Goal: Information Seeking & Learning: Learn about a topic

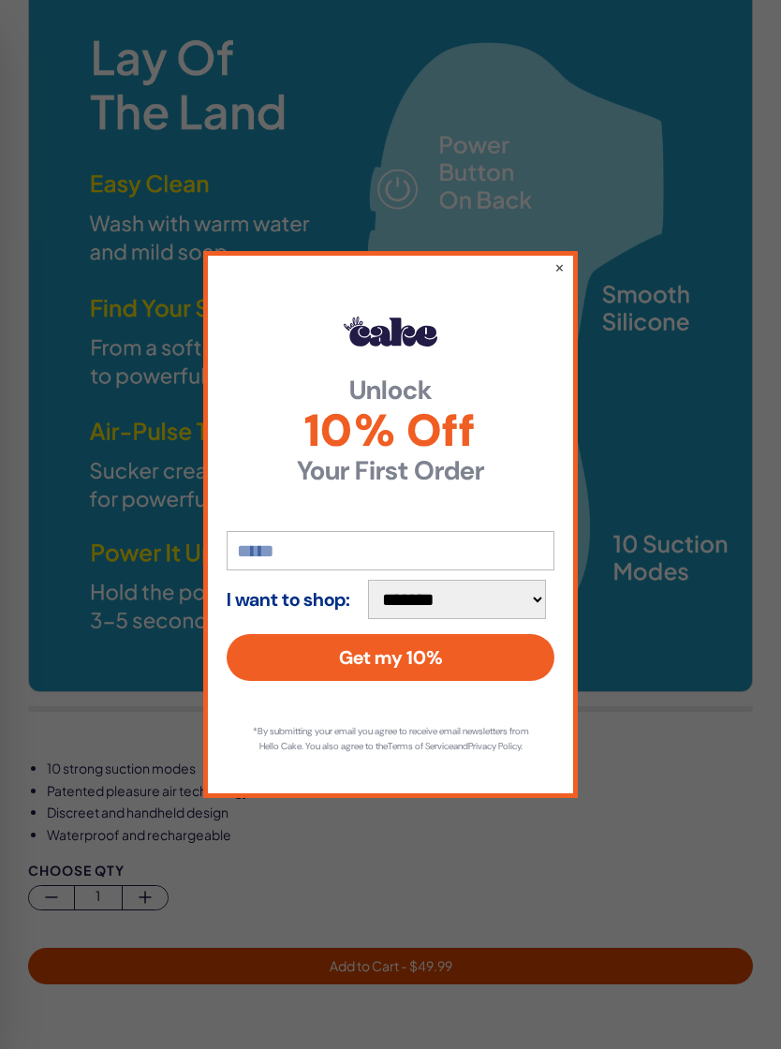
click at [555, 275] on button "×" at bounding box center [560, 267] width 10 height 19
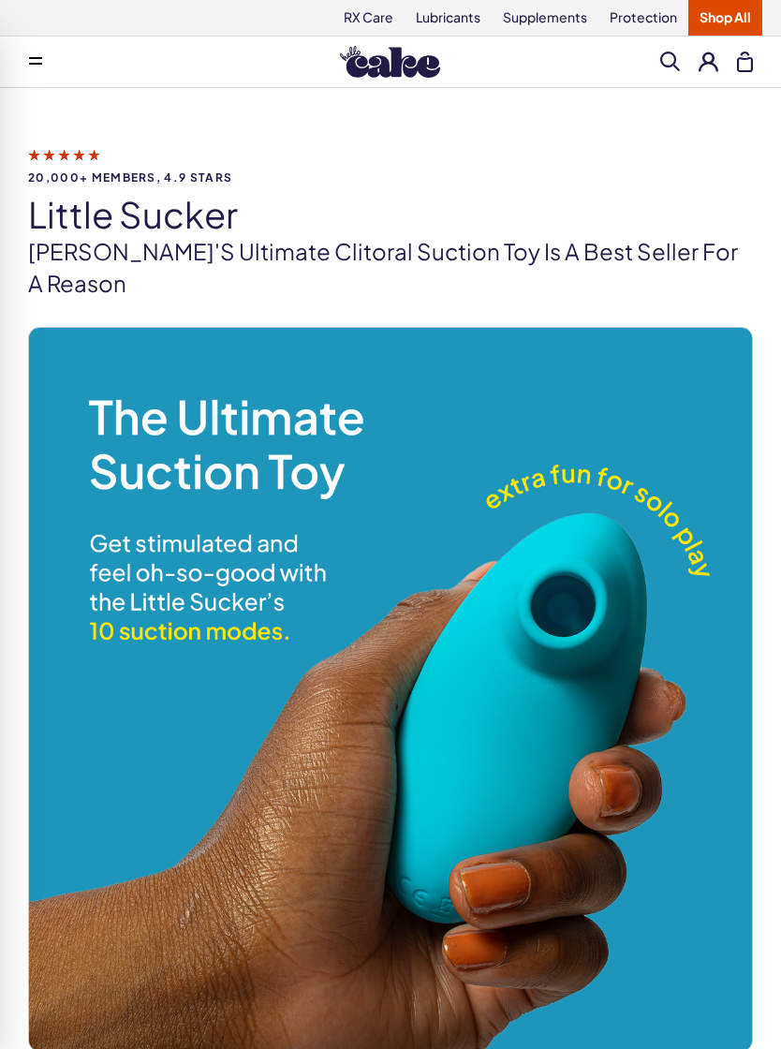
click at [37, 53] on button at bounding box center [35, 61] width 37 height 37
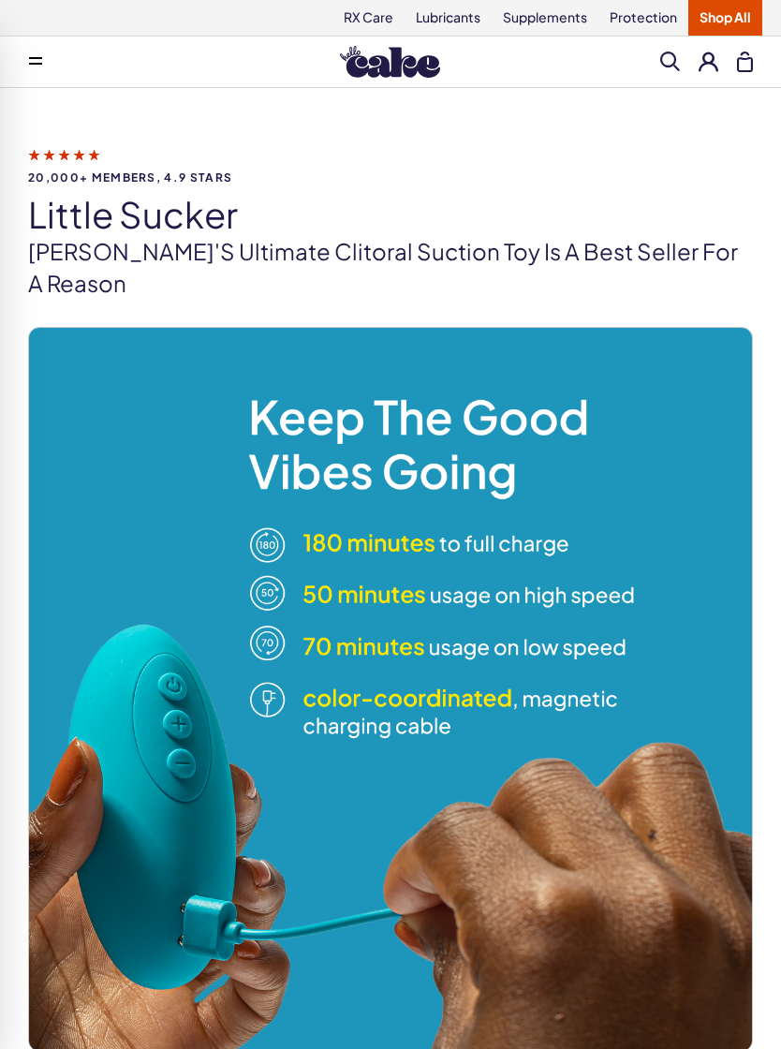
click at [593, 175] on span "20,000+ members, 4.9 stars" at bounding box center [390, 177] width 725 height 12
click at [733, 25] on link "Shop All" at bounding box center [725, 18] width 74 height 36
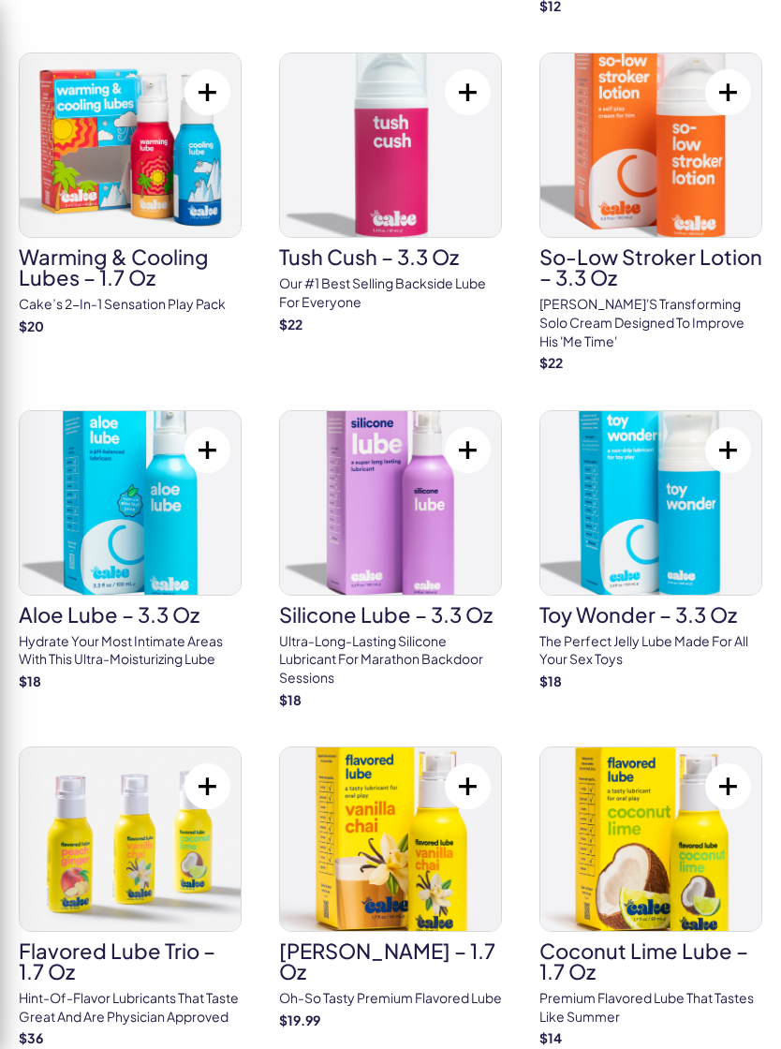
scroll to position [2978, 0]
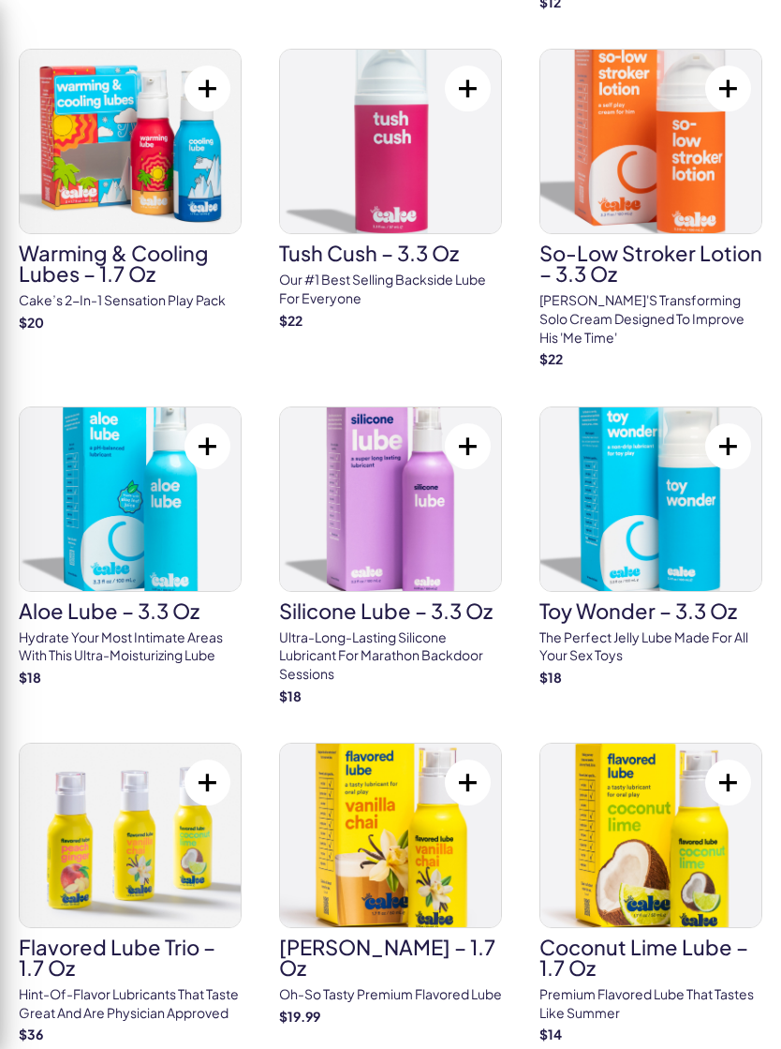
click at [130, 985] on p "Hint-of-flavor lubricants that taste great and are physician approved" at bounding box center [130, 1003] width 223 height 37
click at [140, 937] on h3 "Flavored Lube Trio – 1.7 oz" at bounding box center [130, 957] width 223 height 41
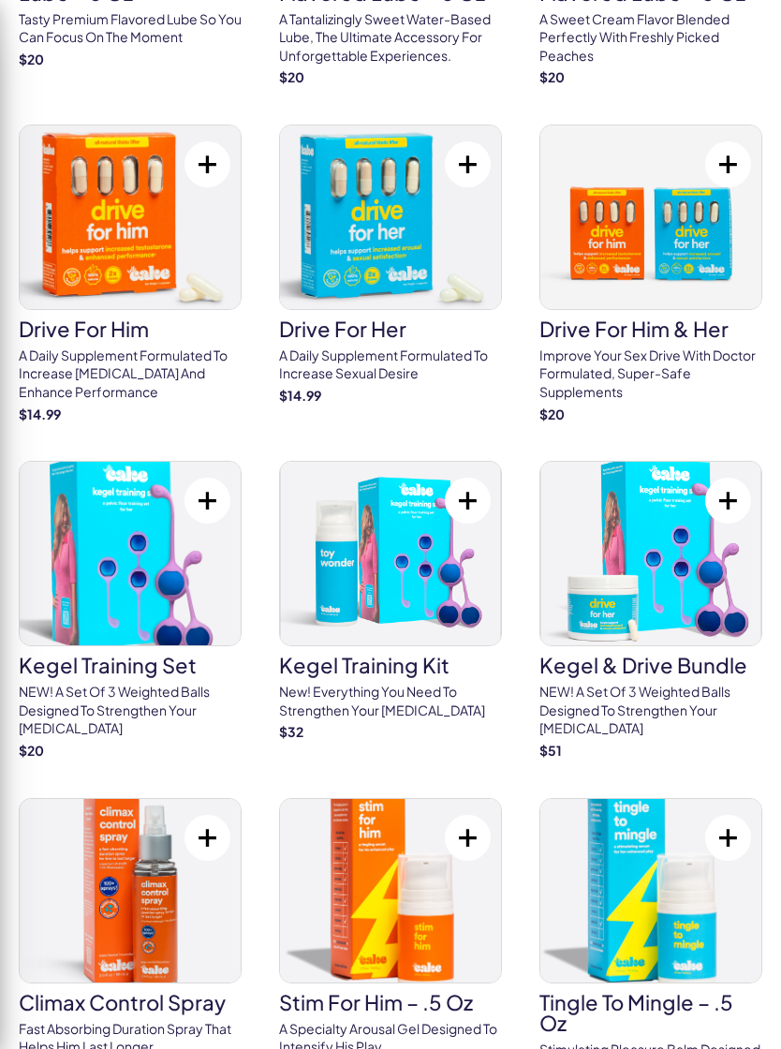
scroll to position [1894, 0]
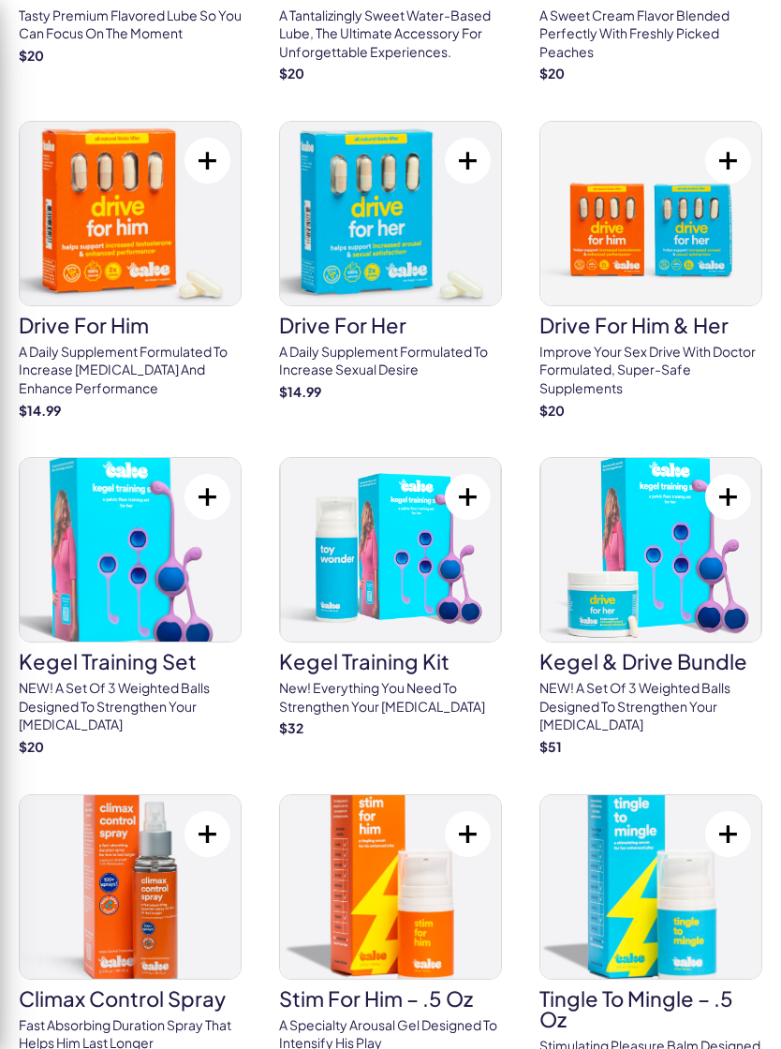
click at [699, 623] on link "Kegel & Drive Bundle NEW! A set of 3 weighted balls designed to strengthen your…" at bounding box center [651, 606] width 223 height 299
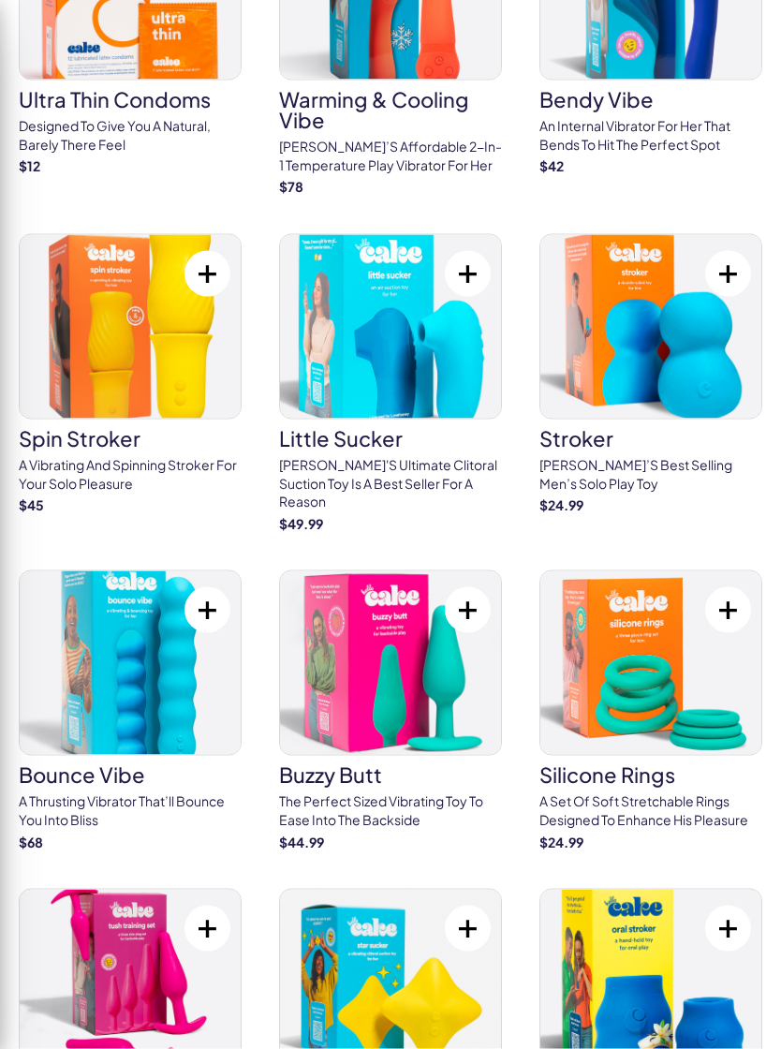
scroll to position [5141, 0]
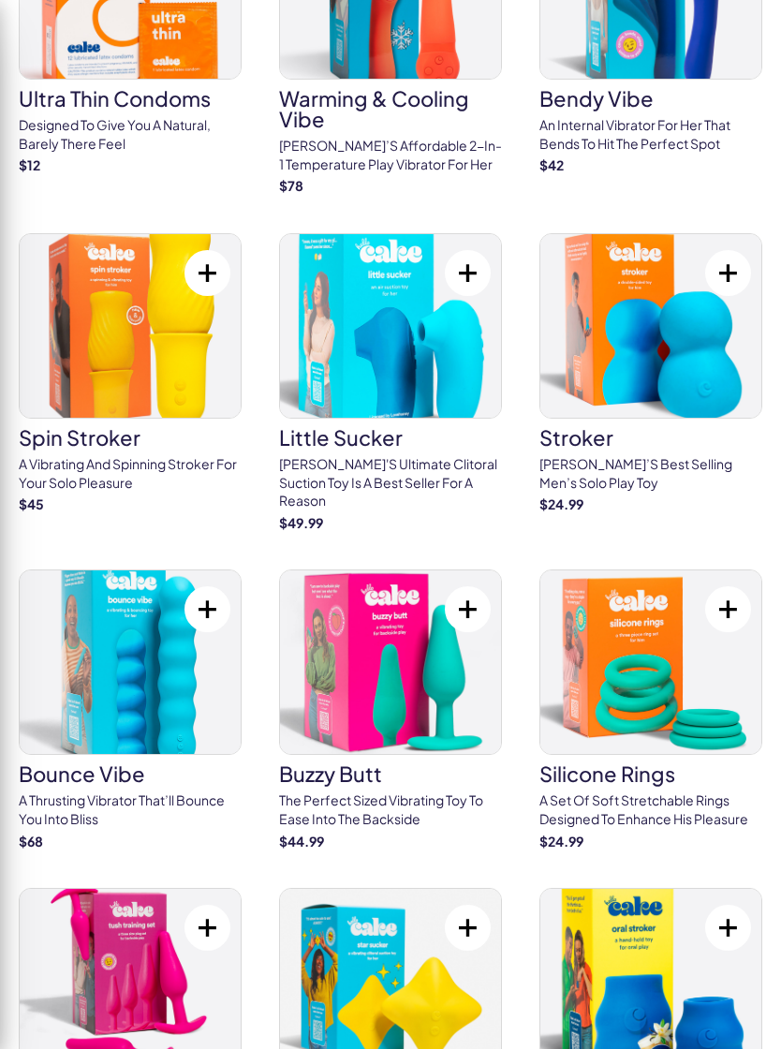
click at [390, 455] on p "Cake's ultimate clitoral suction toy is a best seller for a reason" at bounding box center [390, 482] width 223 height 55
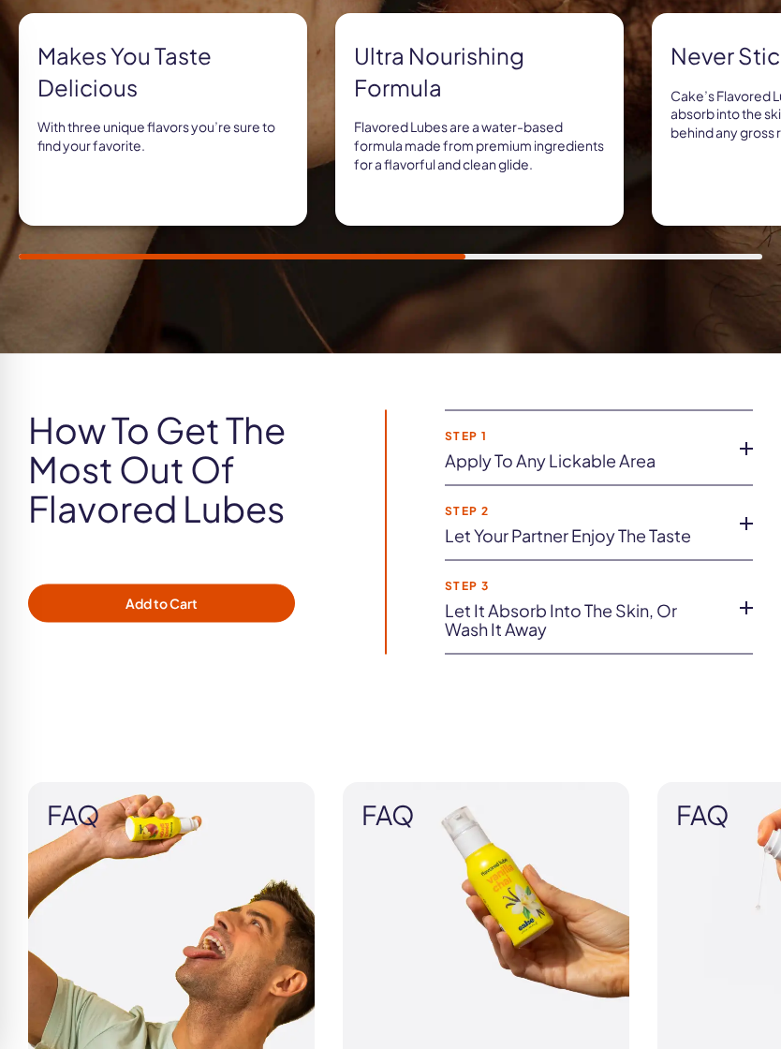
scroll to position [1876, 0]
click at [720, 451] on link "Apply to any lickable area" at bounding box center [584, 460] width 278 height 19
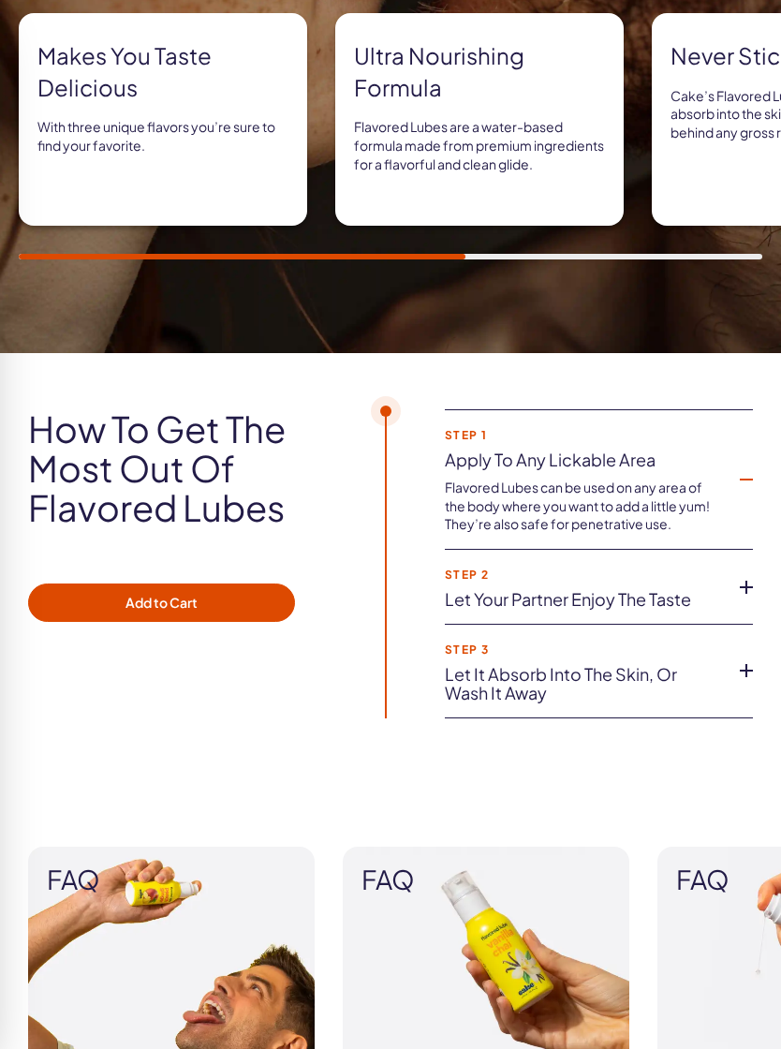
scroll to position [0, 0]
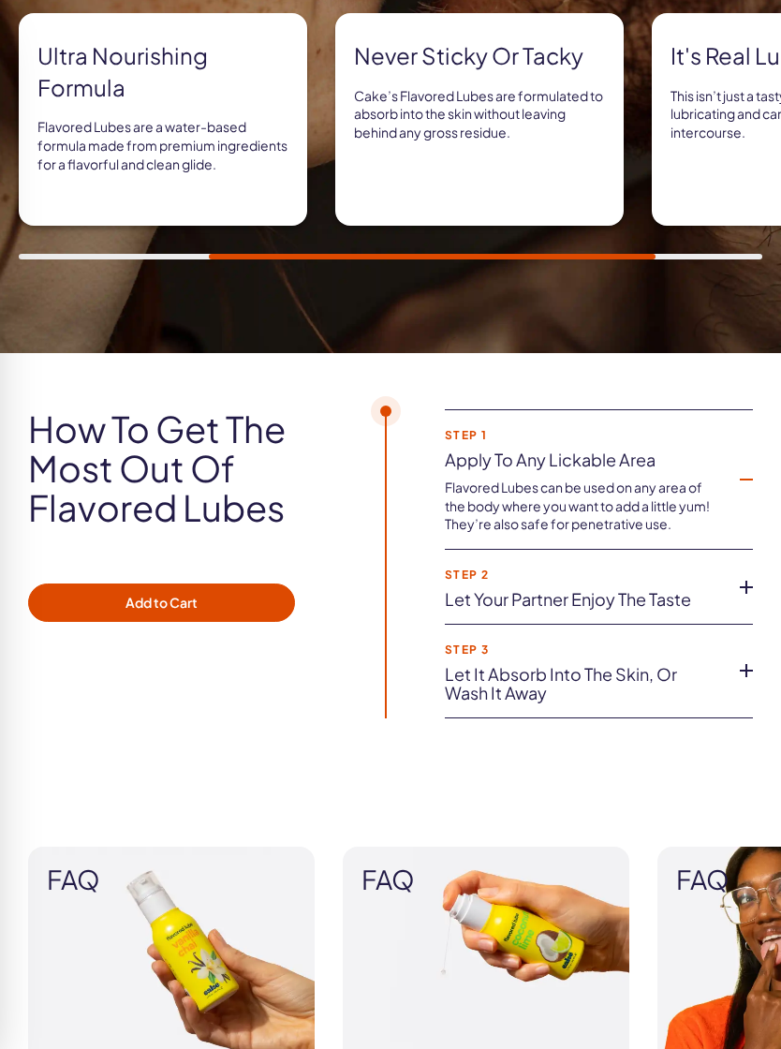
click at [704, 569] on strong "Step 2" at bounding box center [584, 575] width 278 height 12
click at [717, 590] on link "Let your partner enjoy the taste" at bounding box center [584, 599] width 278 height 19
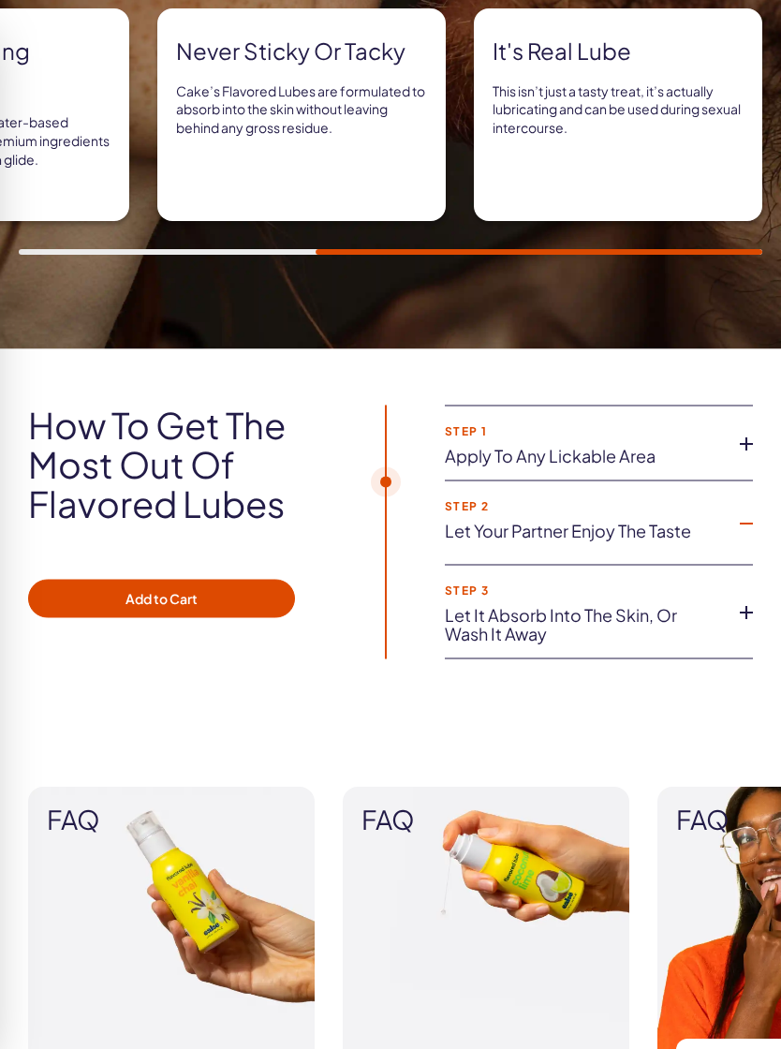
click at [734, 610] on icon at bounding box center [746, 613] width 28 height 28
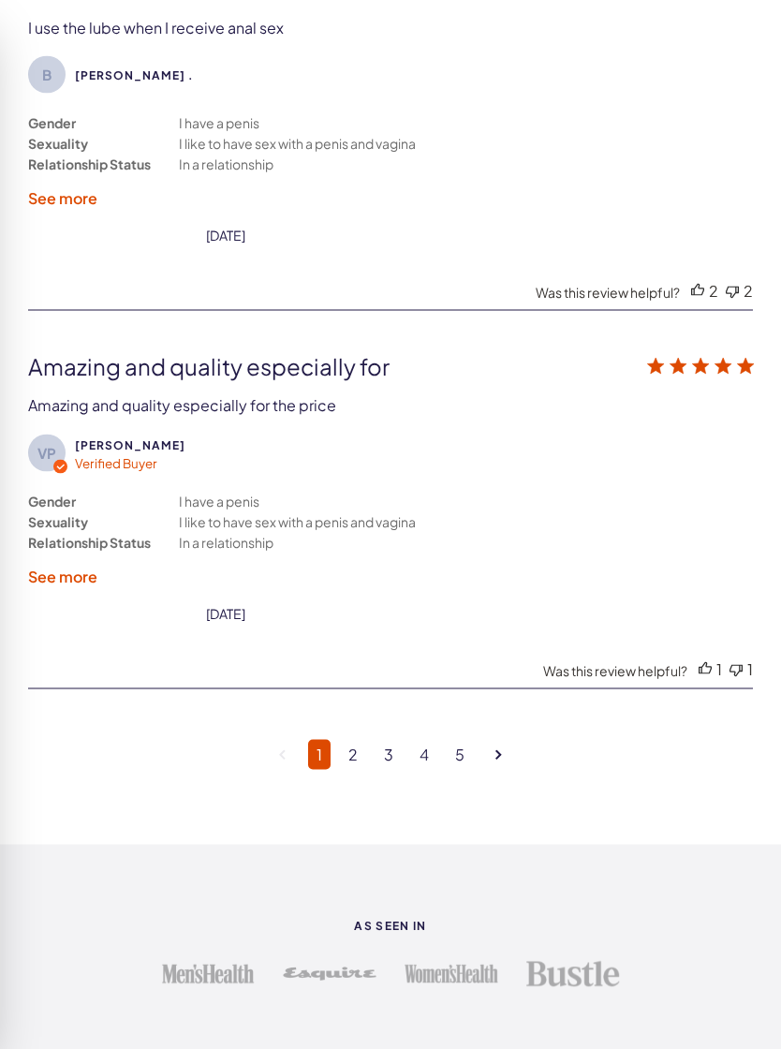
scroll to position [5624, 0]
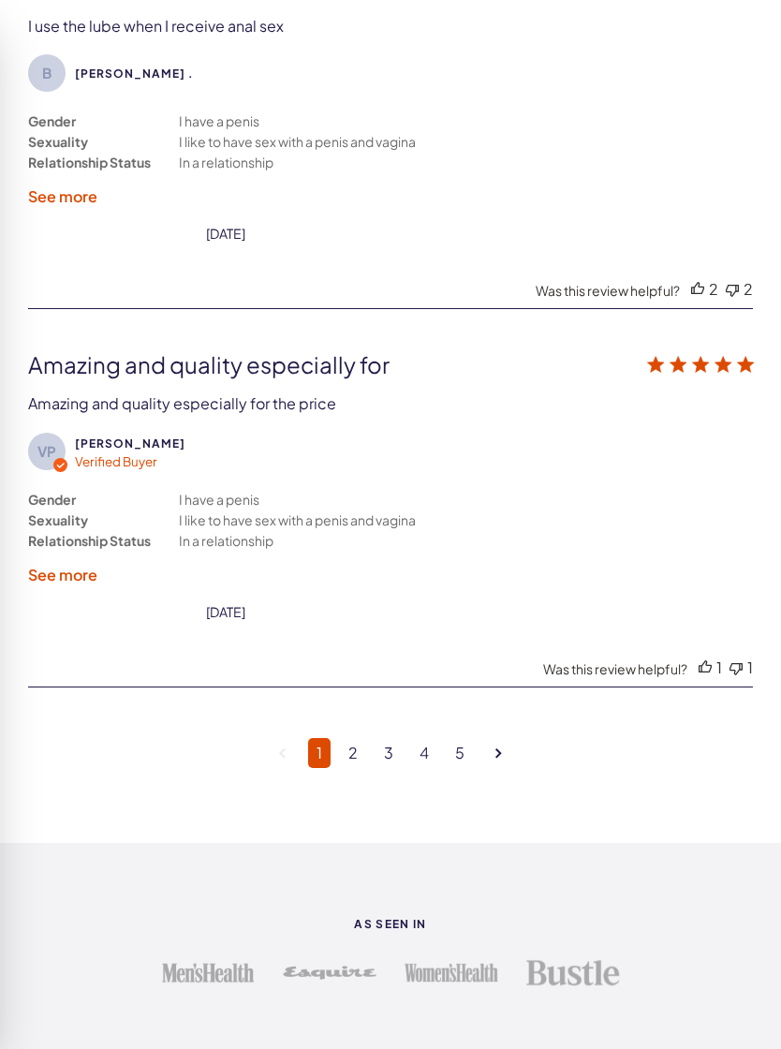
click at [350, 764] on link "2" at bounding box center [353, 753] width 26 height 30
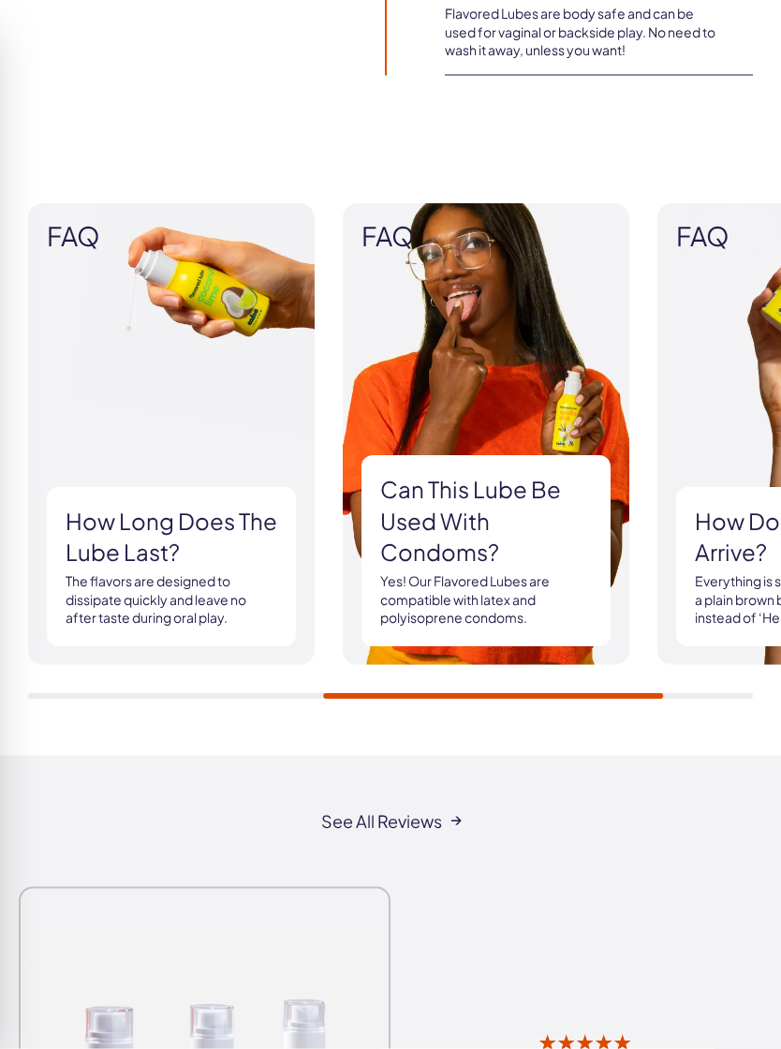
scroll to position [2472, 0]
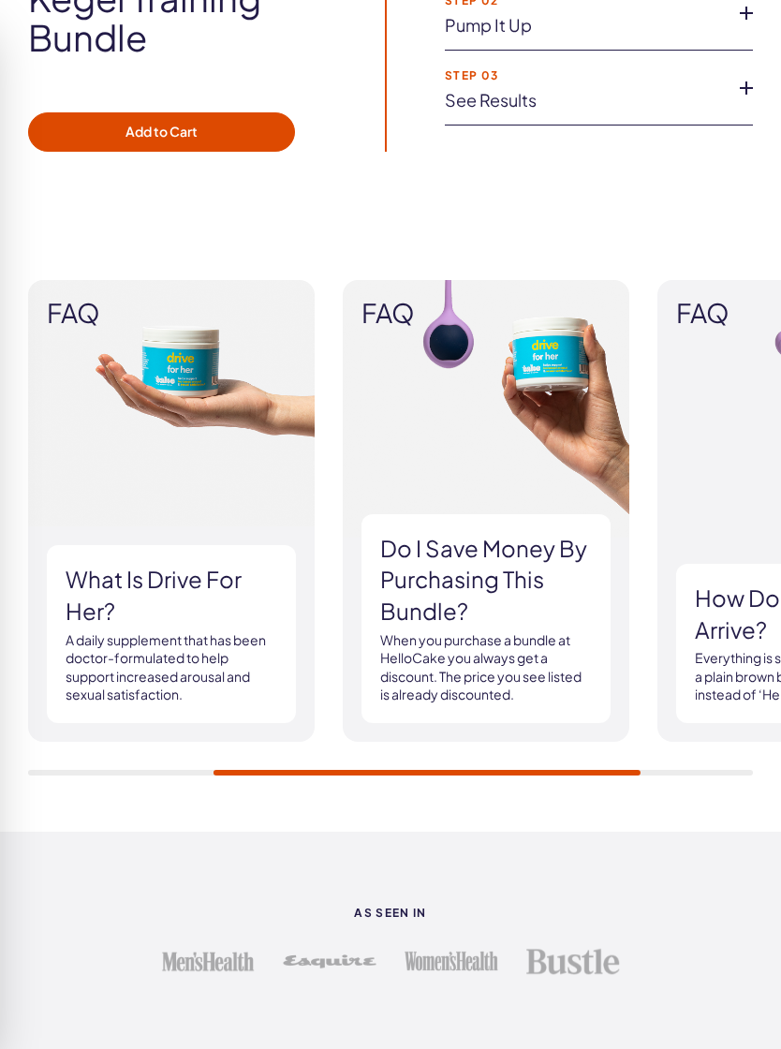
scroll to position [2718, 0]
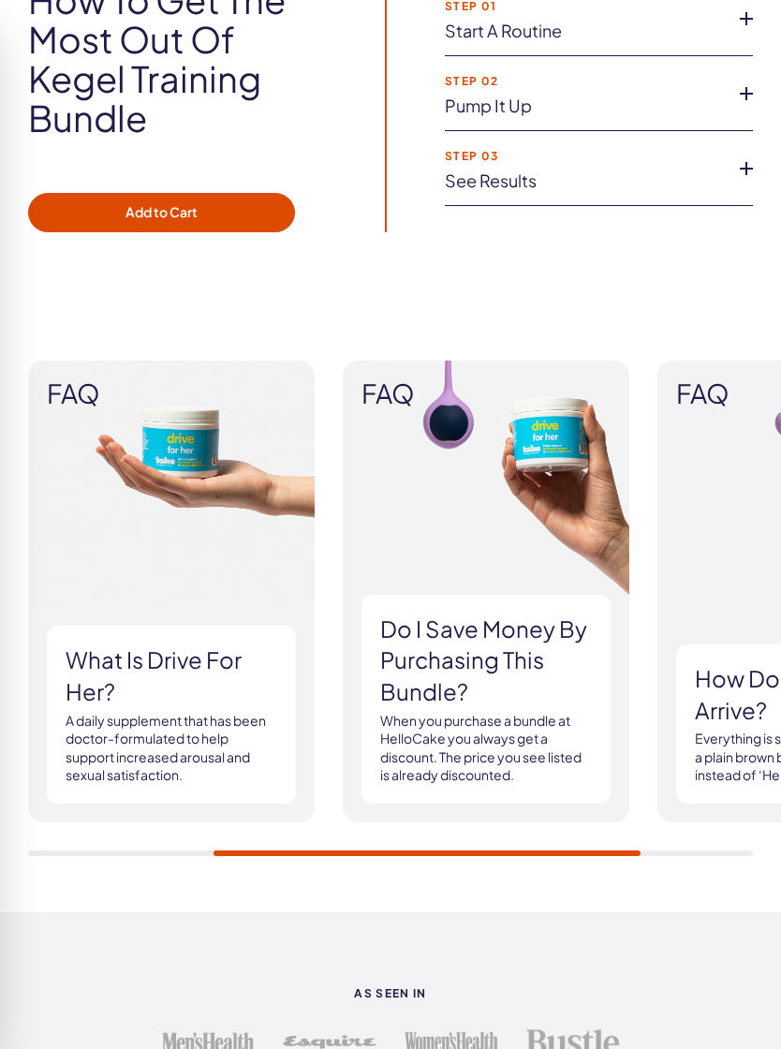
click at [534, 171] on link "See Results" at bounding box center [584, 180] width 278 height 19
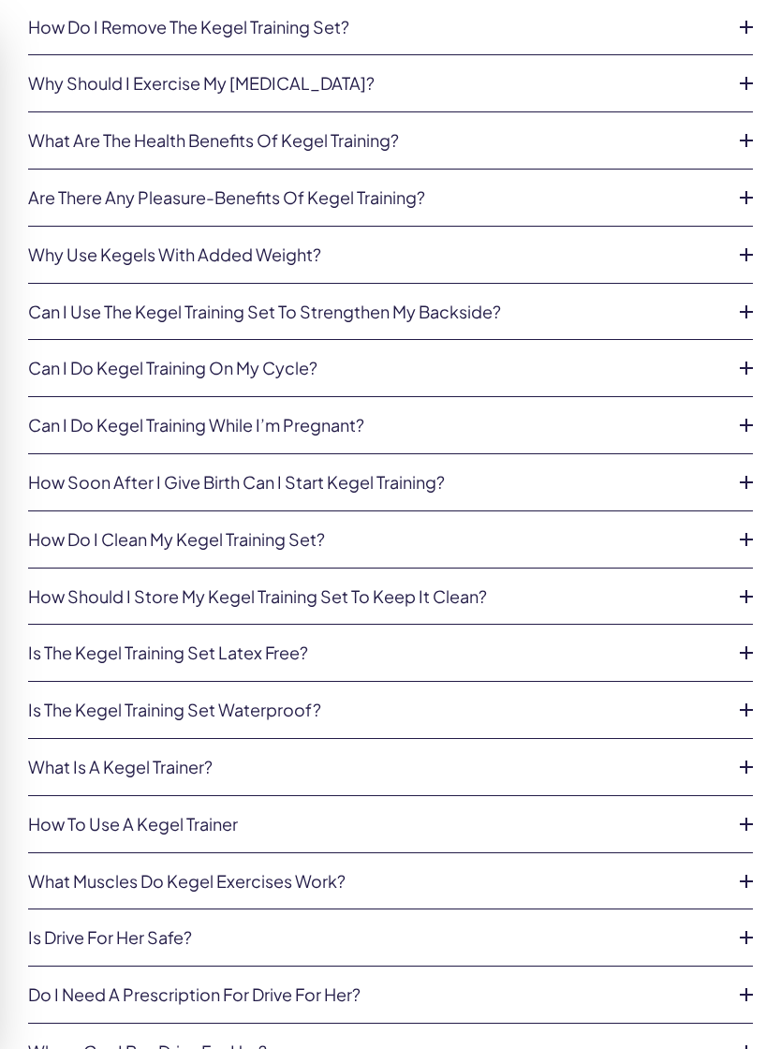
scroll to position [4608, 0]
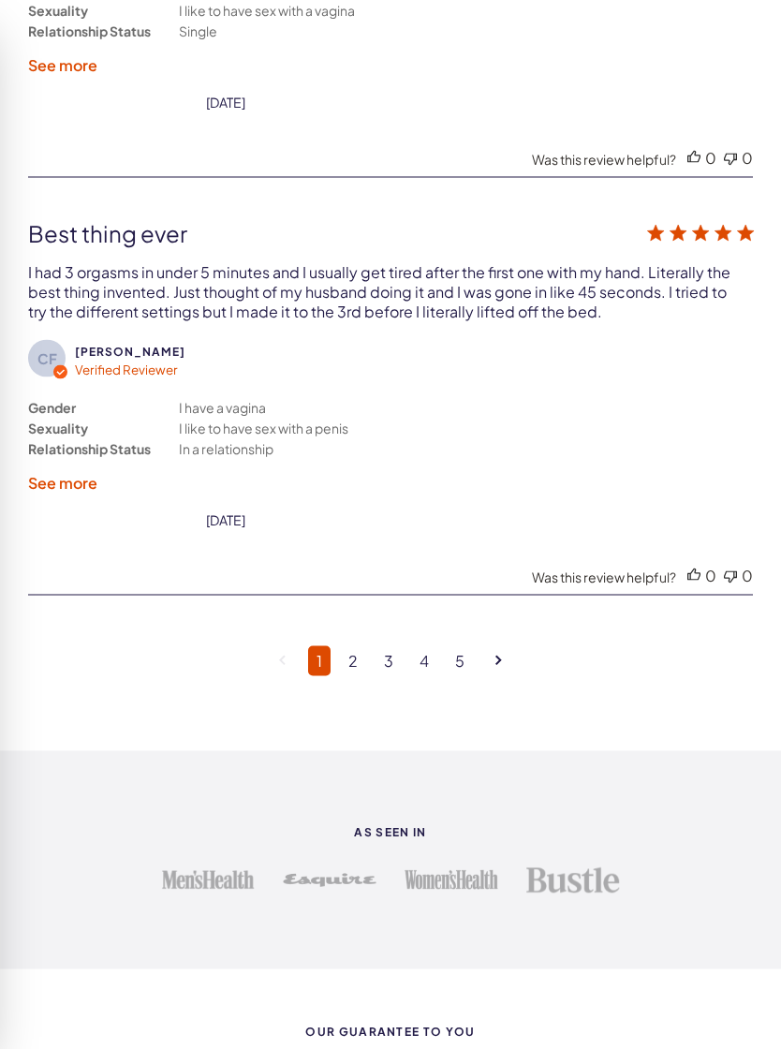
scroll to position [5620, 0]
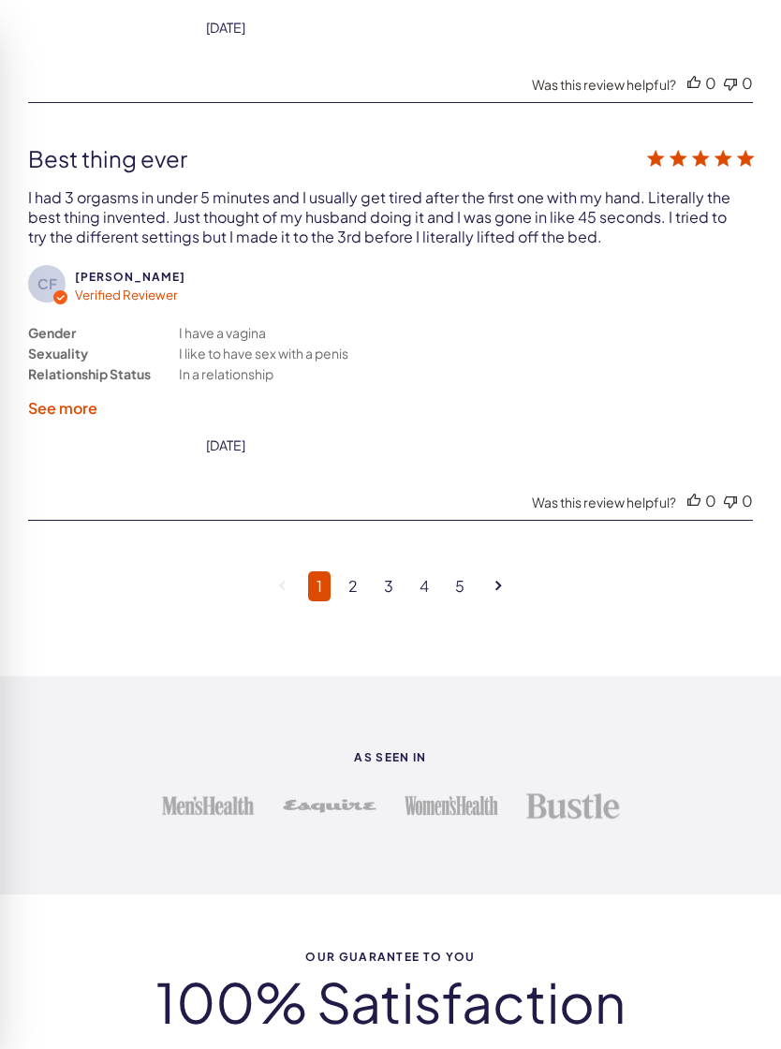
click at [363, 571] on link "2" at bounding box center [353, 586] width 26 height 30
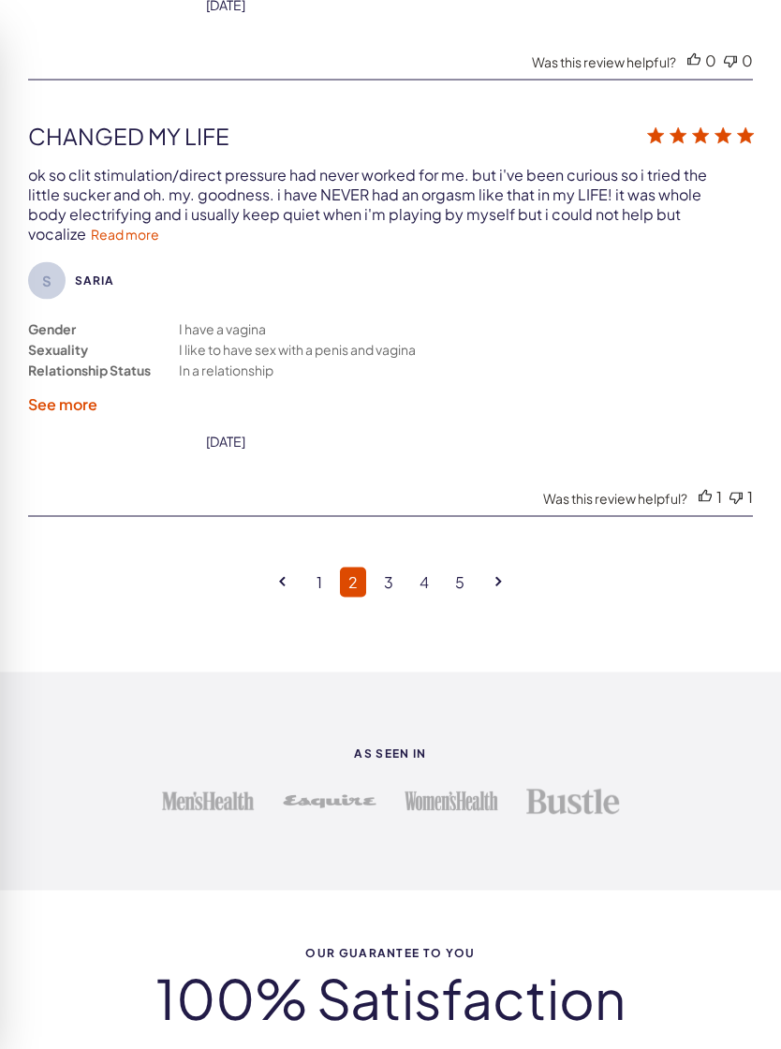
scroll to position [5684, 0]
click at [91, 225] on link "Read more" at bounding box center [125, 233] width 68 height 17
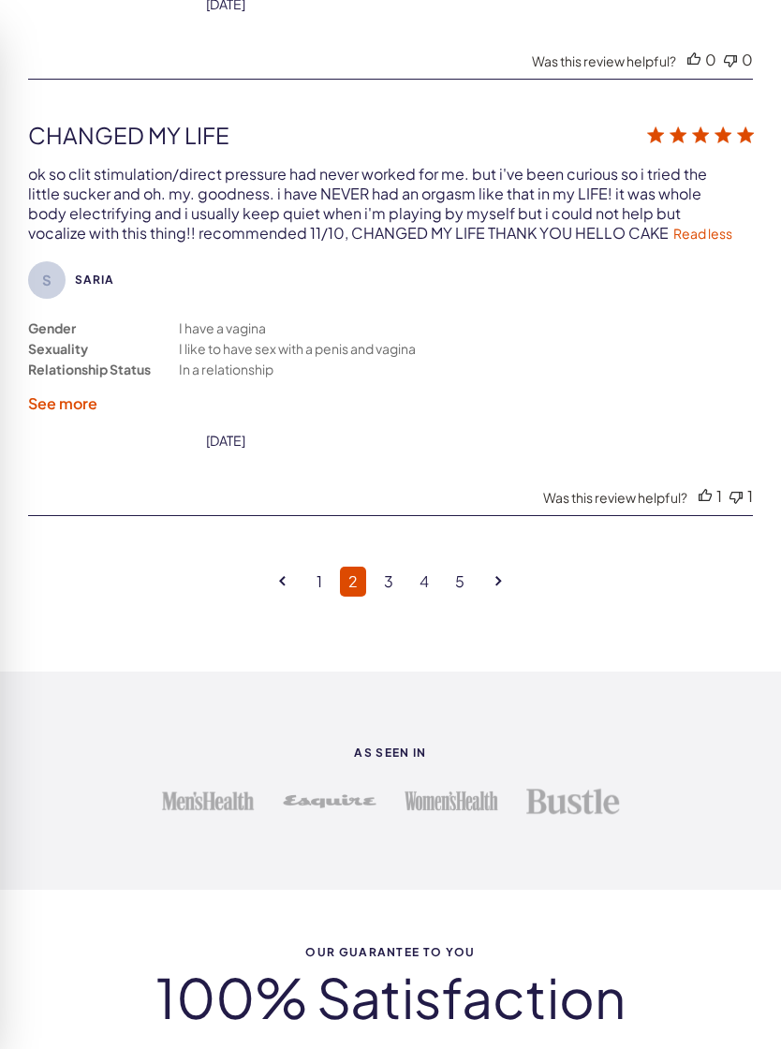
click at [376, 567] on link "3" at bounding box center [389, 582] width 26 height 30
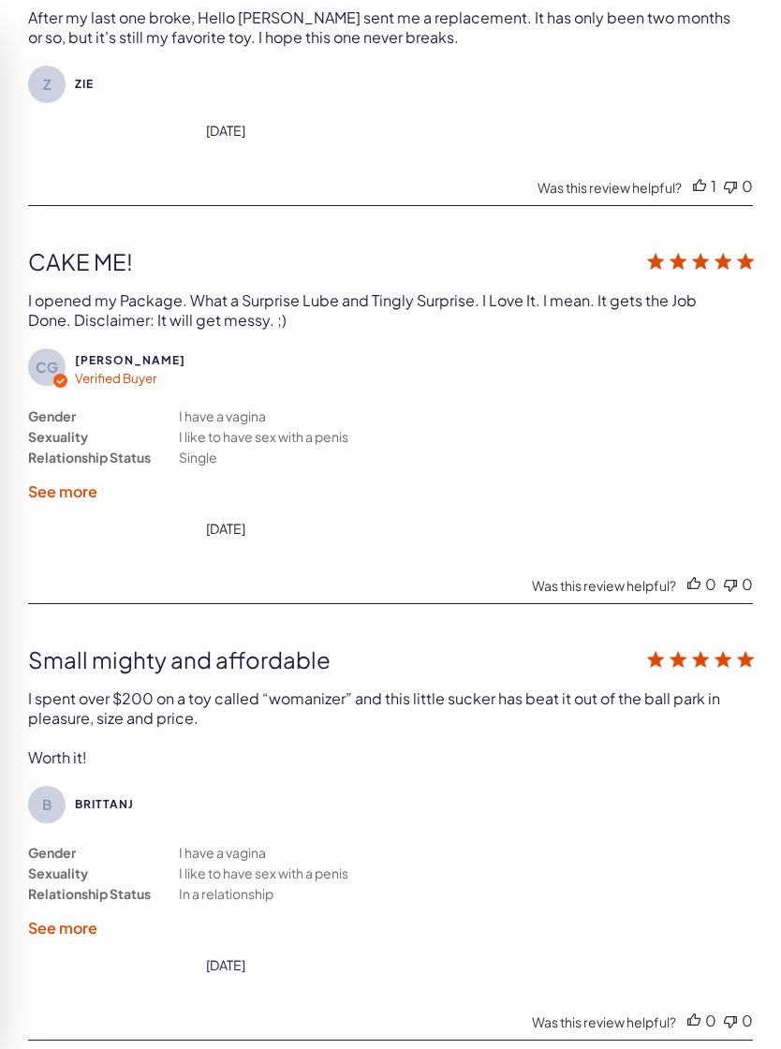
scroll to position [4218, 0]
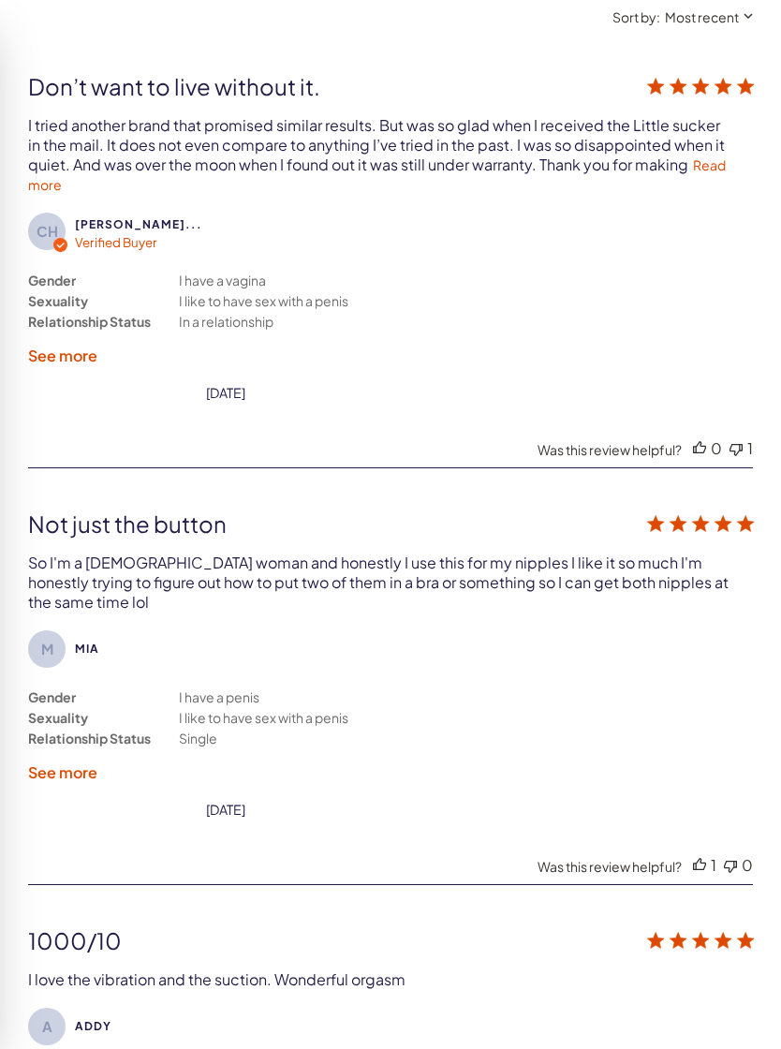
click at [718, 156] on link "Read more" at bounding box center [377, 174] width 698 height 37
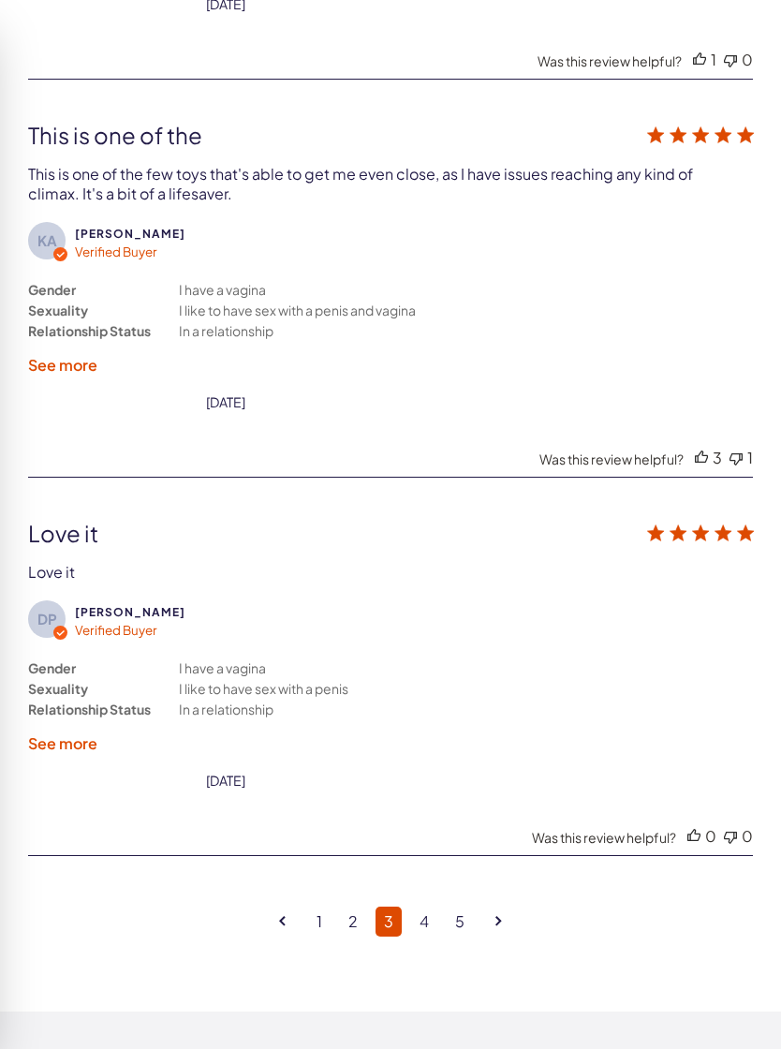
scroll to position [5289, 0]
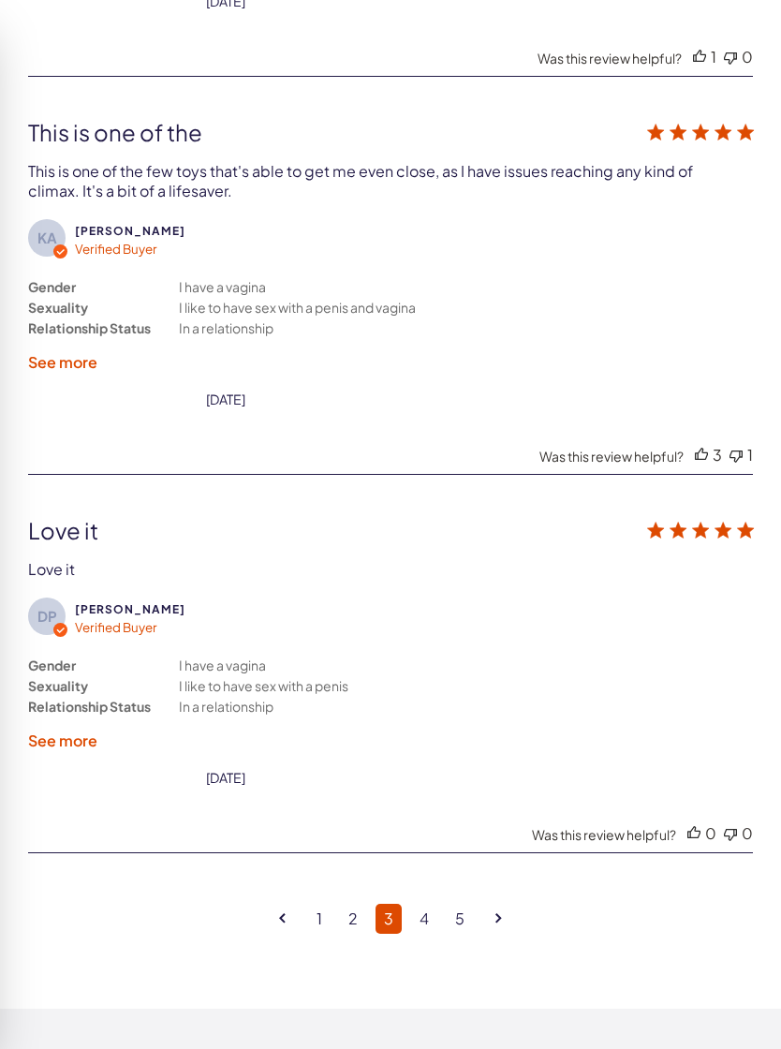
click at [438, 904] on li "4" at bounding box center [425, 919] width 36 height 30
click at [421, 904] on link "4" at bounding box center [424, 919] width 26 height 30
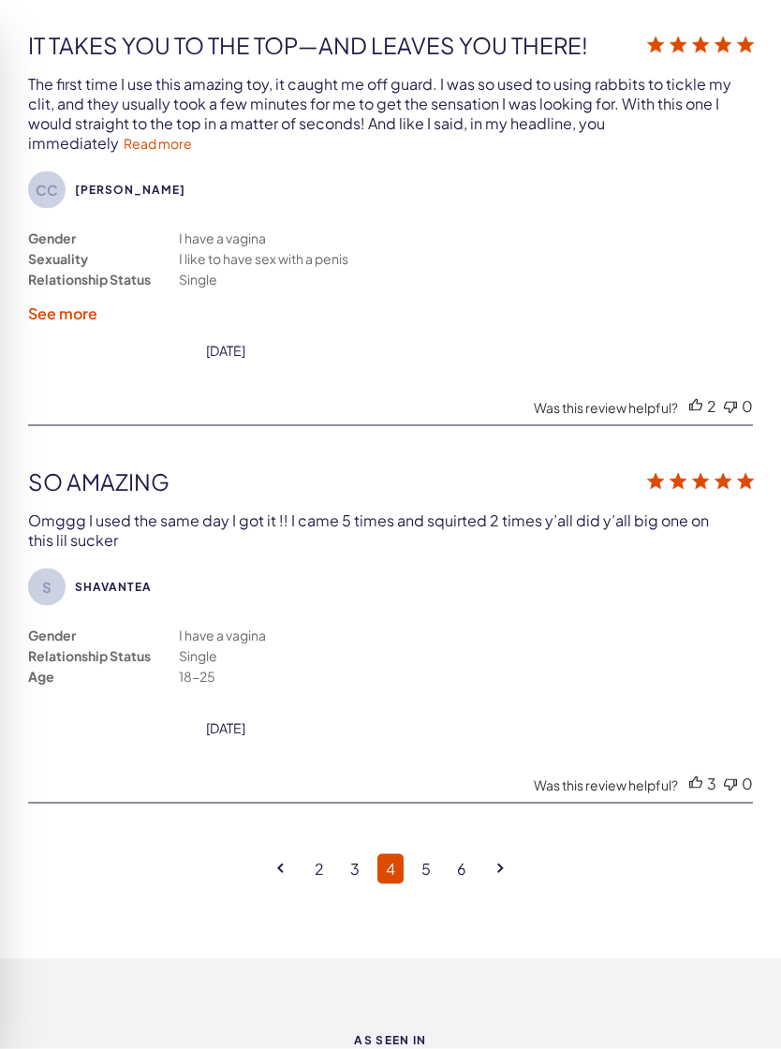
scroll to position [5436, 0]
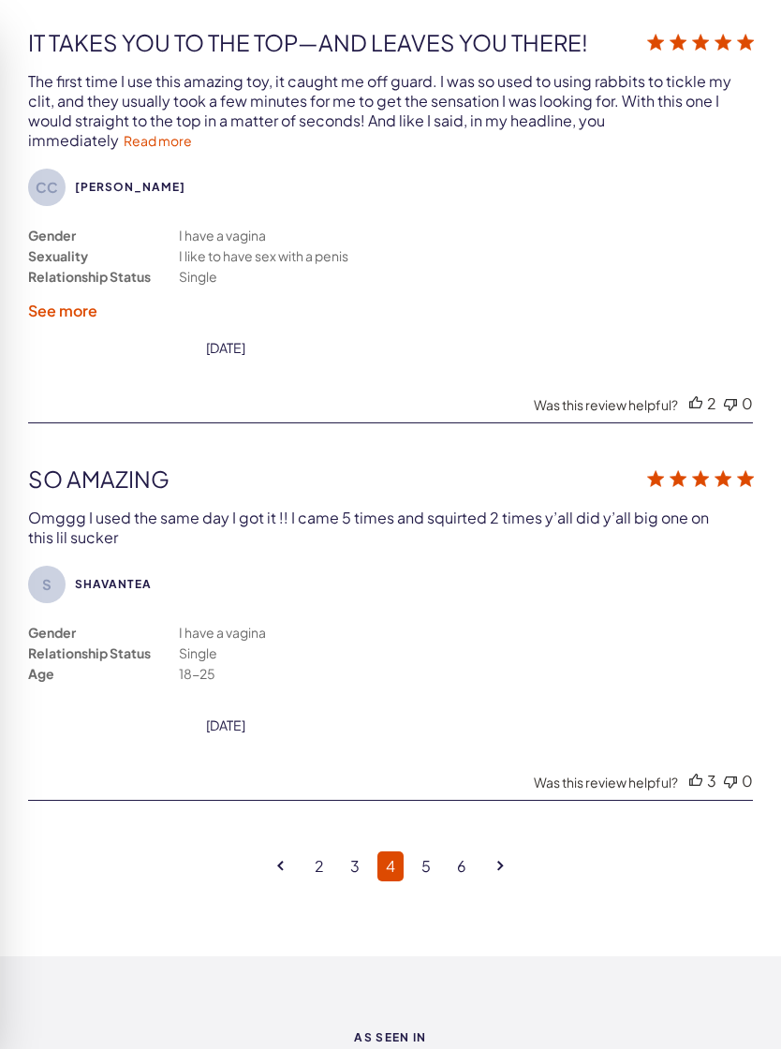
click at [124, 132] on link "Read more" at bounding box center [158, 140] width 68 height 17
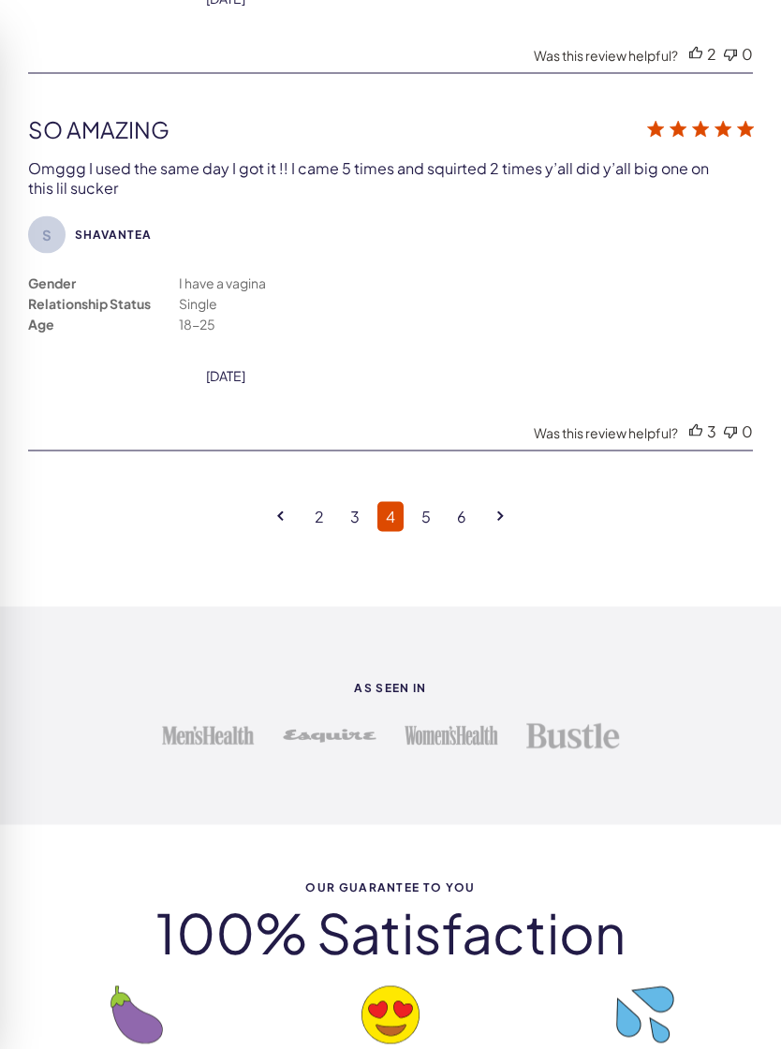
scroll to position [5851, 0]
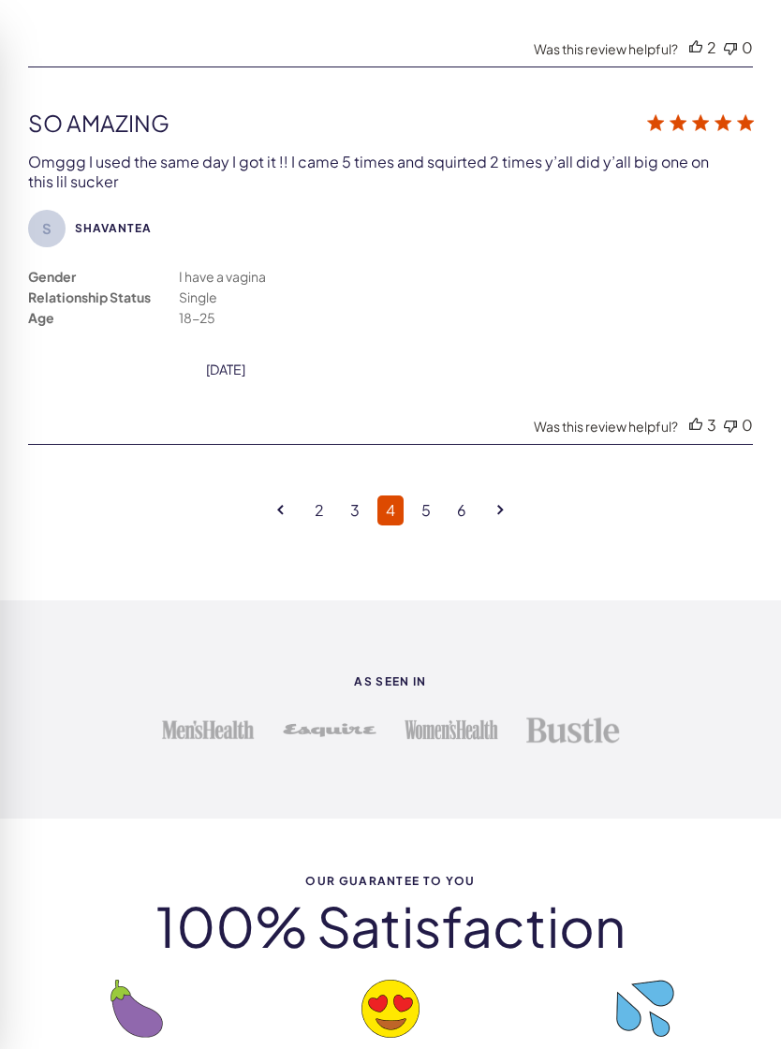
click at [426, 496] on link "5" at bounding box center [426, 511] width 26 height 30
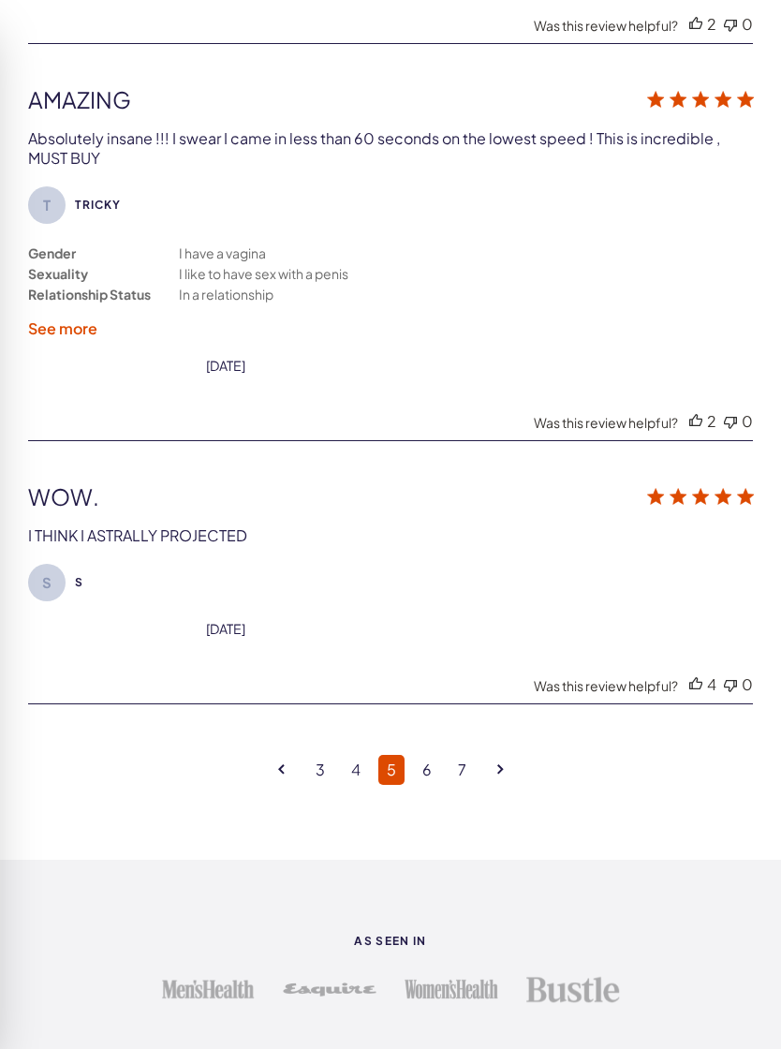
scroll to position [5380, 0]
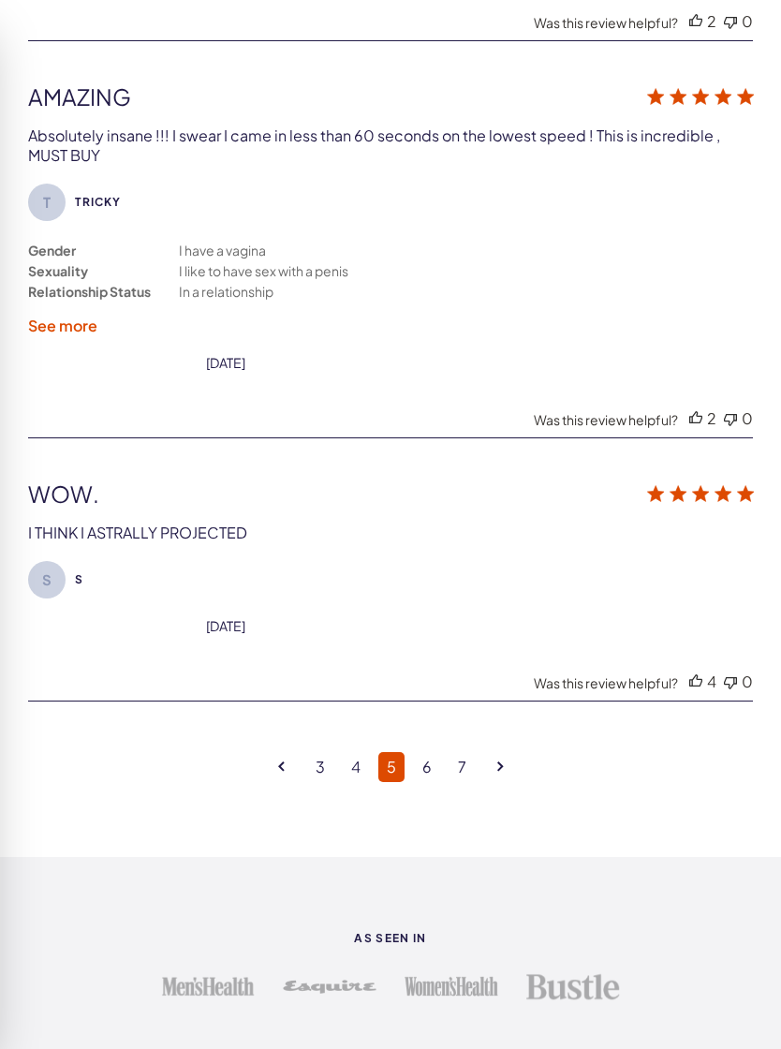
click at [414, 752] on link "6" at bounding box center [427, 767] width 26 height 30
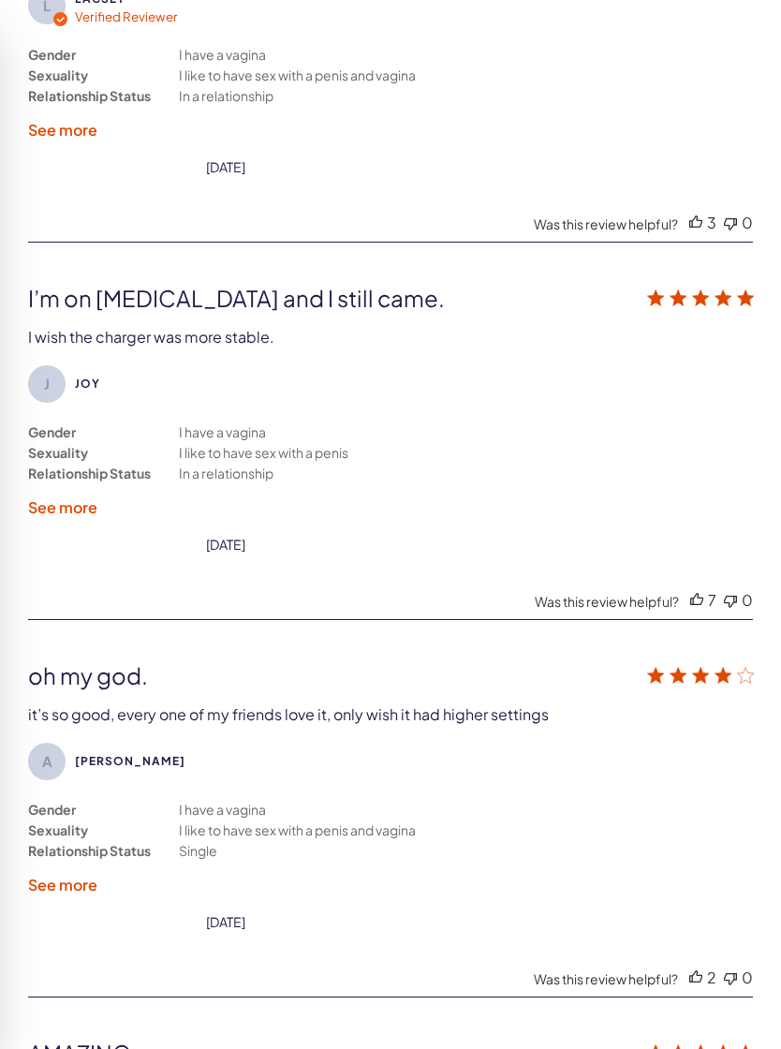
scroll to position [4218, 0]
